Goal: Find specific page/section: Find specific page/section

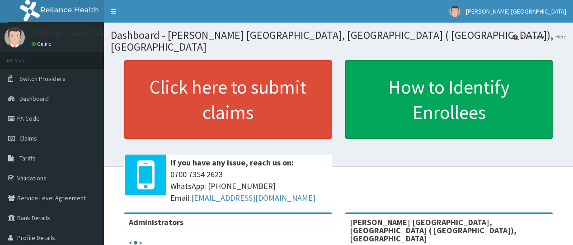
click at [42, 118] on link "PA Code" at bounding box center [52, 119] width 104 height 20
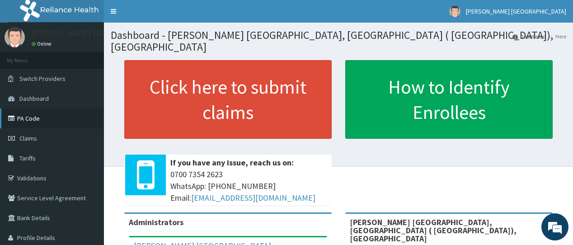
click at [22, 121] on link "PA Code" at bounding box center [52, 119] width 104 height 20
